Goal: Find specific page/section: Find specific page/section

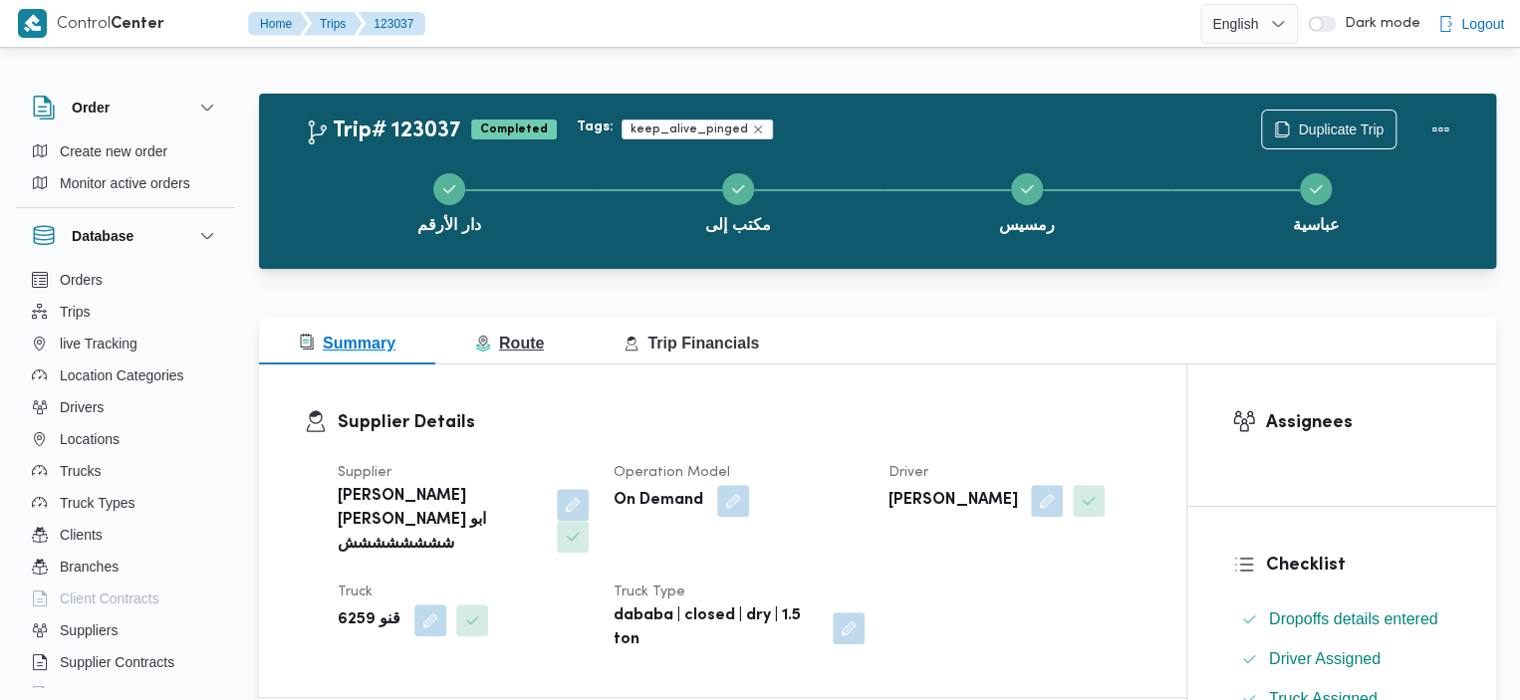
click at [510, 338] on span "Route" at bounding box center [509, 343] width 69 height 17
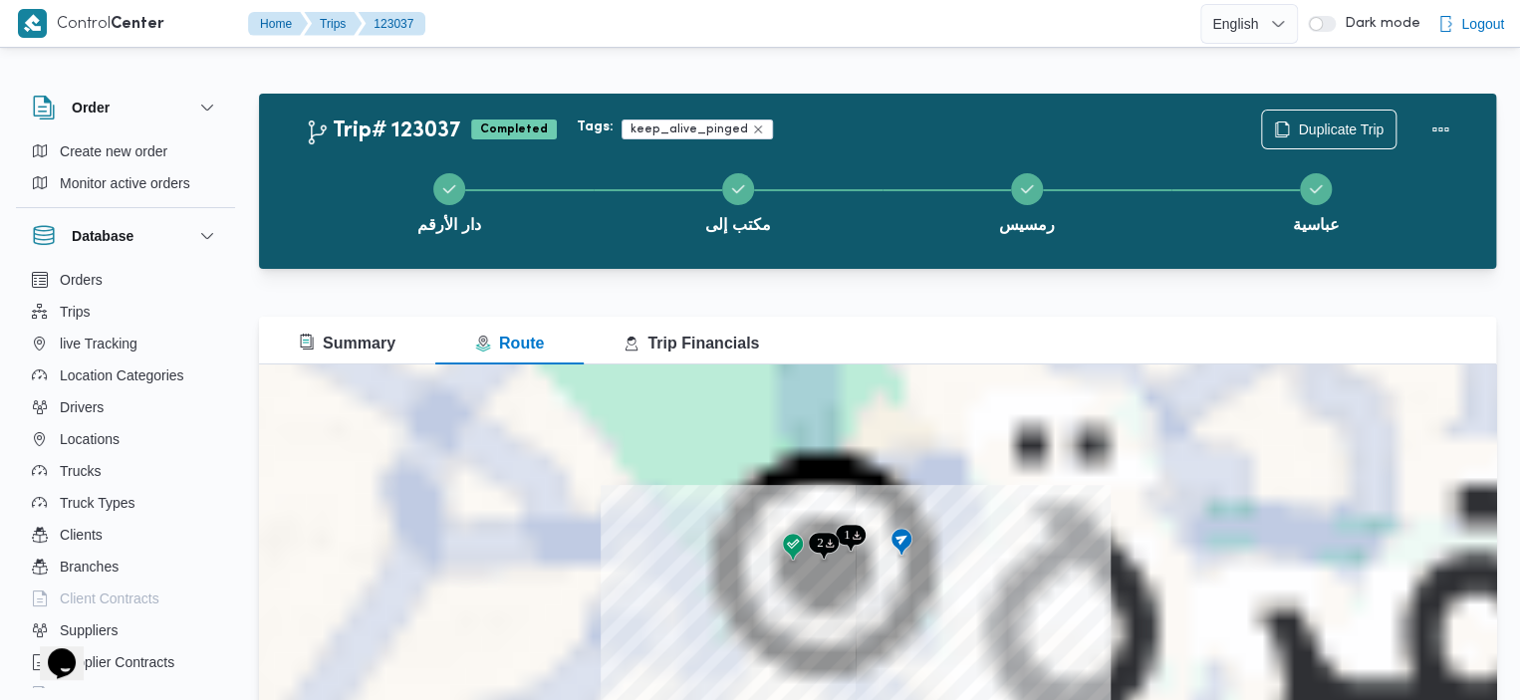
drag, startPoint x: 868, startPoint y: 631, endPoint x: 845, endPoint y: 584, distance: 53.0
click at [845, 582] on div at bounding box center [877, 613] width 1237 height 498
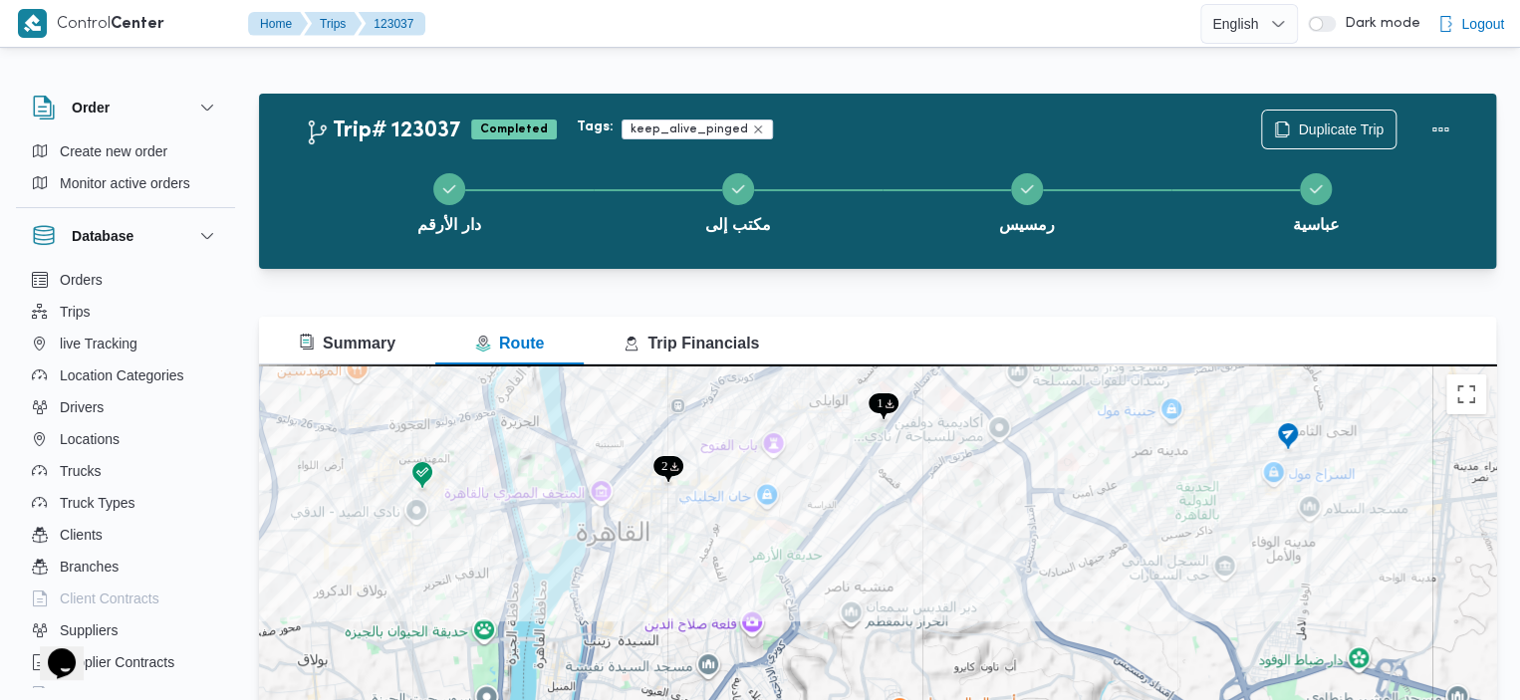
drag, startPoint x: 823, startPoint y: 555, endPoint x: 807, endPoint y: 612, distance: 59.9
click at [807, 613] on div at bounding box center [877, 613] width 1237 height 498
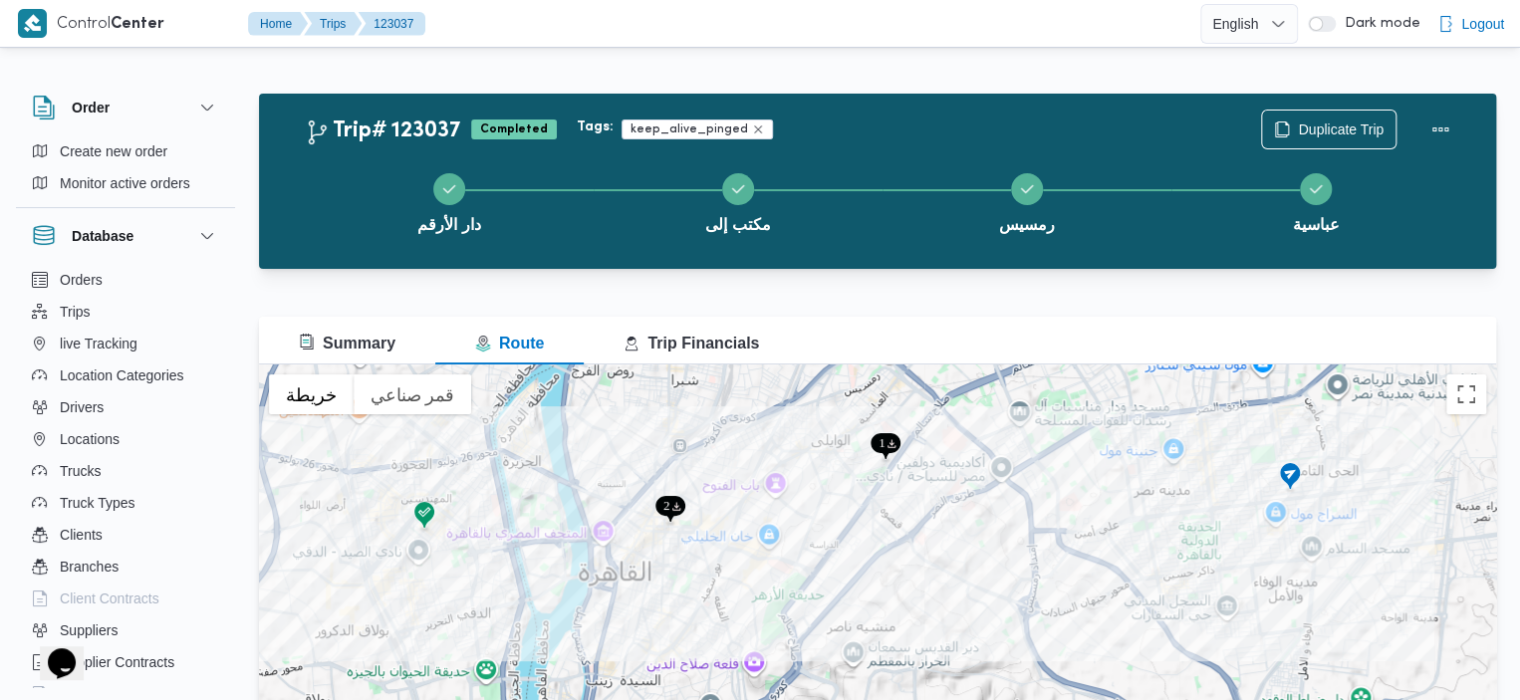
drag, startPoint x: 932, startPoint y: 434, endPoint x: 935, endPoint y: 481, distance: 46.9
click at [936, 484] on div at bounding box center [877, 613] width 1237 height 498
